Goal: Check status

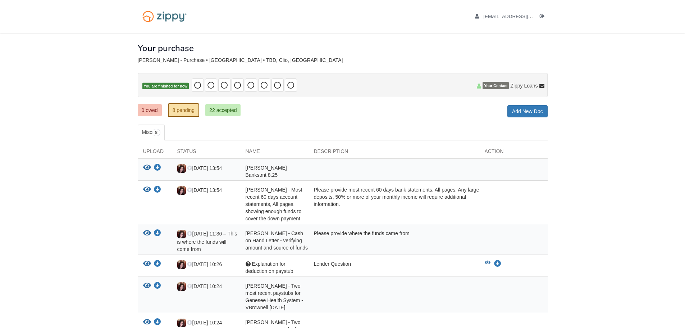
click at [188, 133] on ul "Misc 8" at bounding box center [343, 132] width 410 height 16
click at [223, 109] on link "22 accepted" at bounding box center [222, 110] width 35 height 12
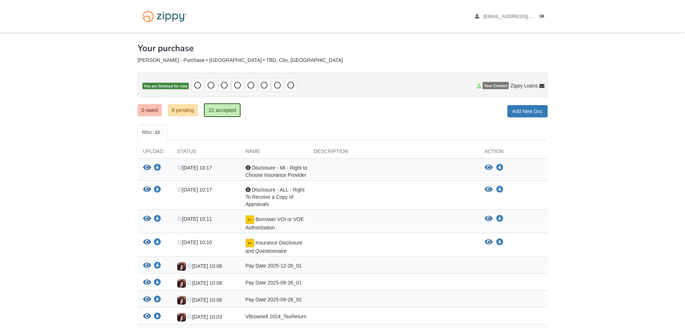
drag, startPoint x: 684, startPoint y: 73, endPoint x: 684, endPoint y: 78, distance: 5.0
click at [684, 78] on body "[EMAIL_ADDRESS][DOMAIN_NAME] Logout" at bounding box center [342, 318] width 685 height 637
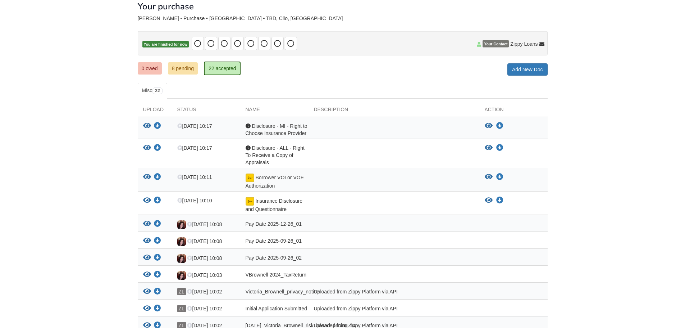
scroll to position [42, 0]
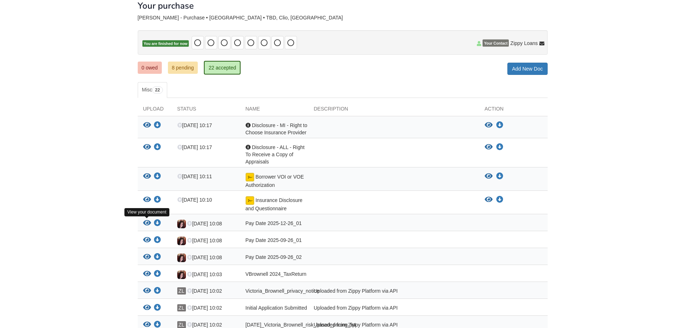
click at [145, 222] on icon "View Pay Date 2025-12-26_01" at bounding box center [147, 222] width 8 height 7
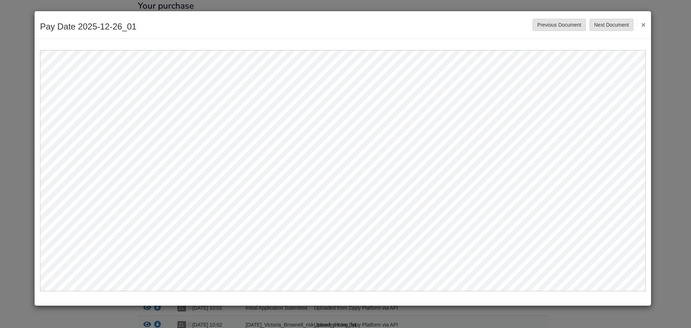
click at [644, 24] on button "×" at bounding box center [641, 24] width 8 height 13
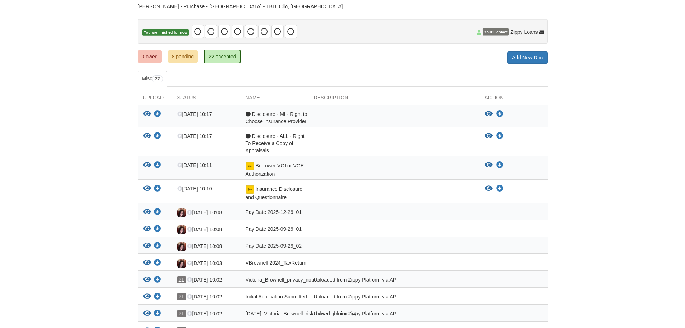
scroll to position [0, 0]
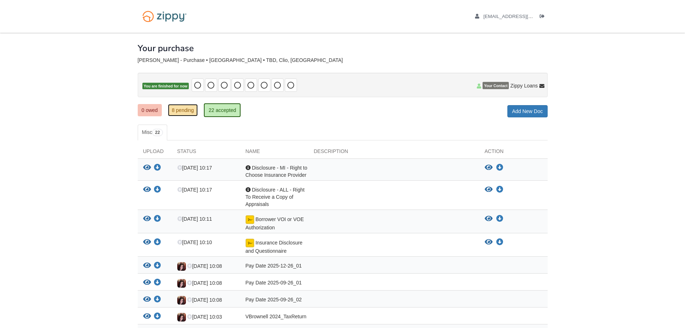
click at [181, 108] on link "8 pending" at bounding box center [183, 110] width 30 height 12
